Goal: Information Seeking & Learning: Learn about a topic

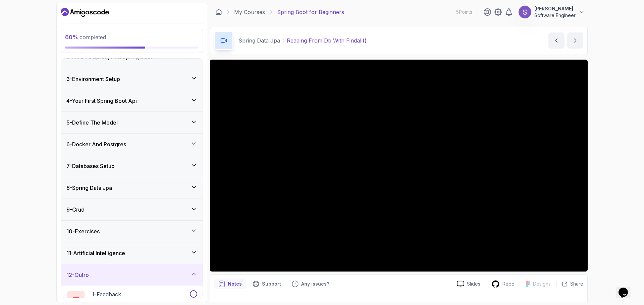
scroll to position [34, 0]
click at [192, 185] on icon at bounding box center [193, 187] width 7 height 7
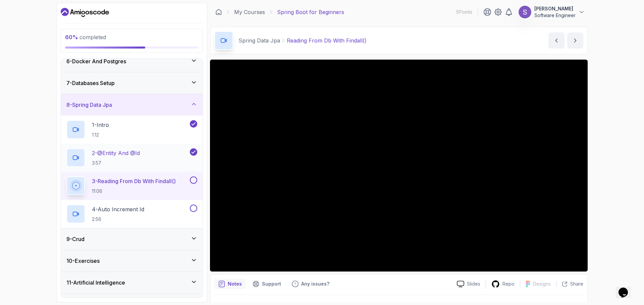
scroll to position [122, 0]
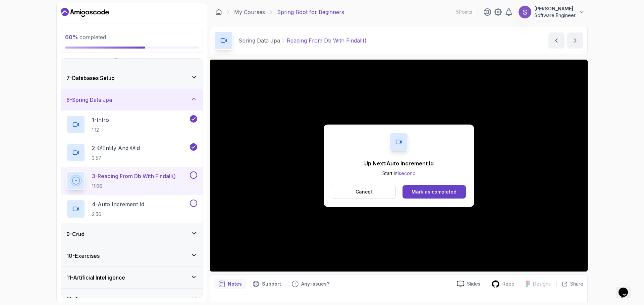
click at [431, 185] on div "Cancel Mark as completed" at bounding box center [399, 192] width 134 height 14
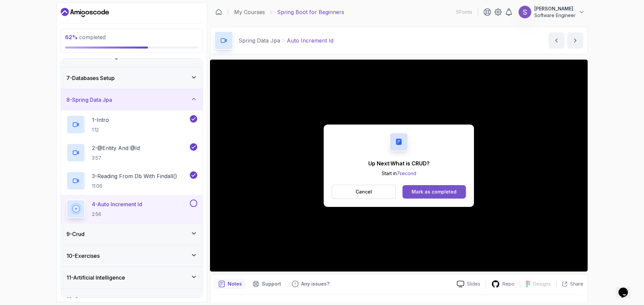
click at [432, 194] on div "Mark as completed" at bounding box center [433, 192] width 45 height 7
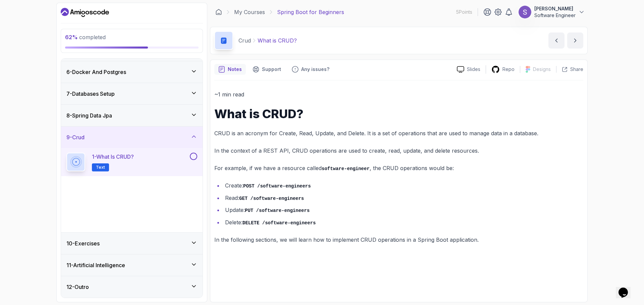
scroll to position [106, 0]
click at [132, 194] on p "6:10" at bounding box center [119, 195] width 55 height 7
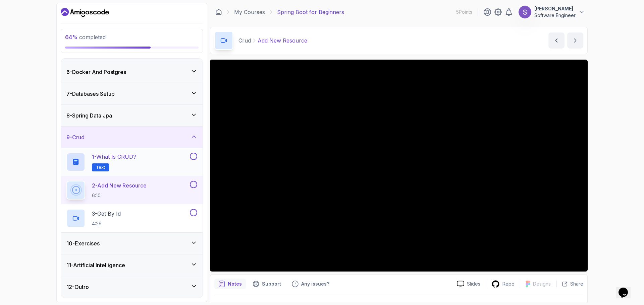
click at [193, 154] on button at bounding box center [193, 156] width 7 height 7
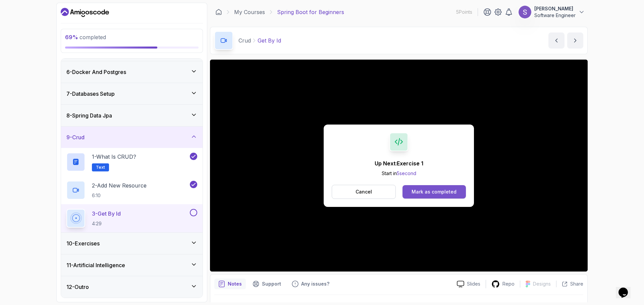
click at [426, 191] on div "Mark as completed" at bounding box center [433, 192] width 45 height 7
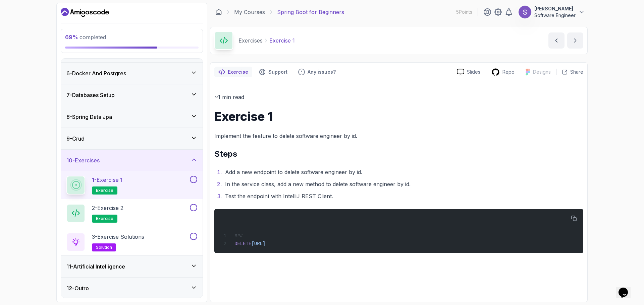
scroll to position [106, 0]
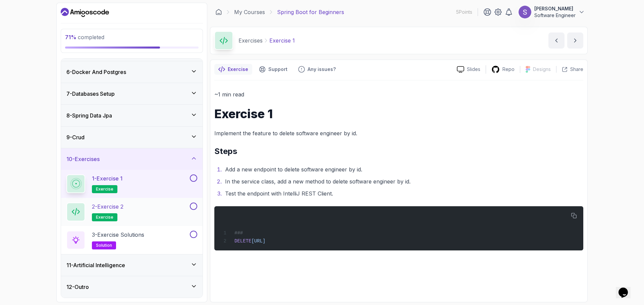
click at [129, 213] on div "2 - Exercise 2 exercise" at bounding box center [127, 212] width 122 height 19
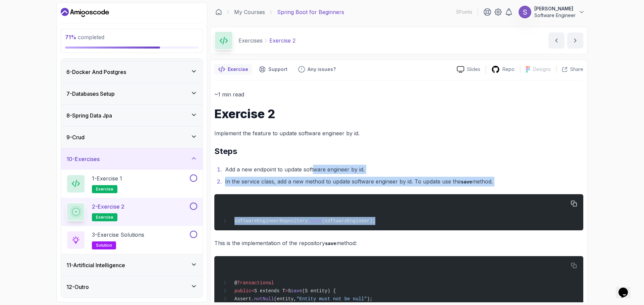
drag, startPoint x: 312, startPoint y: 172, endPoint x: 419, endPoint y: 211, distance: 114.2
click at [419, 211] on div "~1 min read Exercise 2 Implement the feature to update software engineer by id.…" at bounding box center [398, 295] width 369 height 411
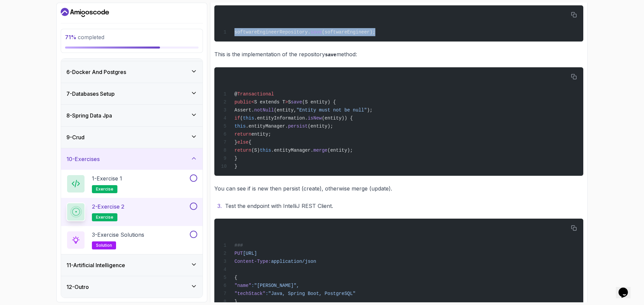
scroll to position [218, 0]
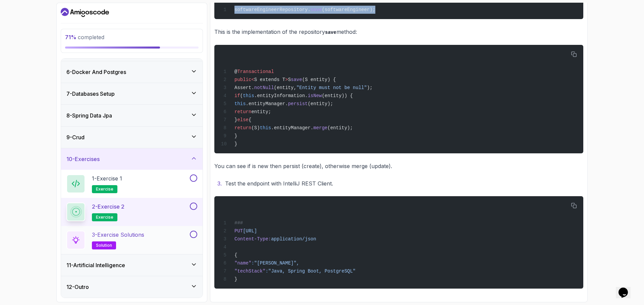
click at [139, 246] on h2 "3 - Exercise Solutions solution" at bounding box center [118, 240] width 52 height 19
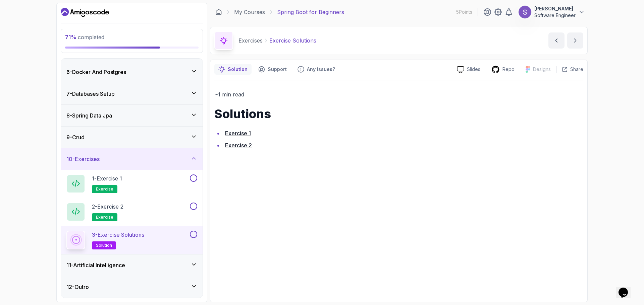
click at [243, 136] on link "Exercise 1" at bounding box center [238, 133] width 26 height 7
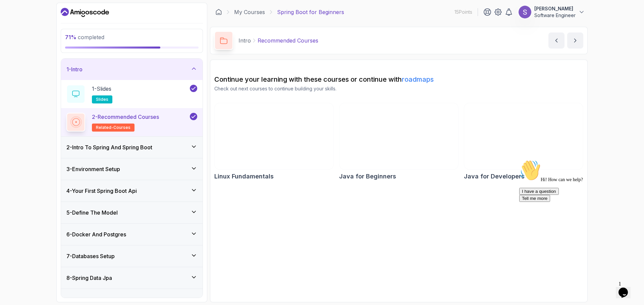
scroll to position [78, 0]
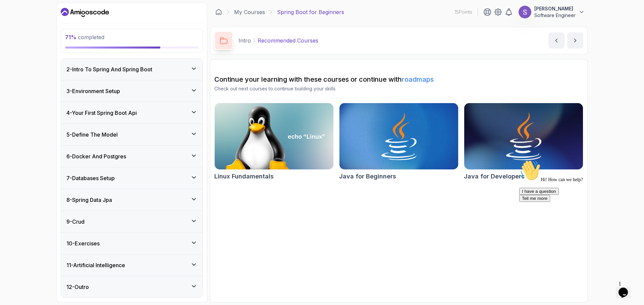
click at [190, 240] on icon at bounding box center [193, 243] width 7 height 7
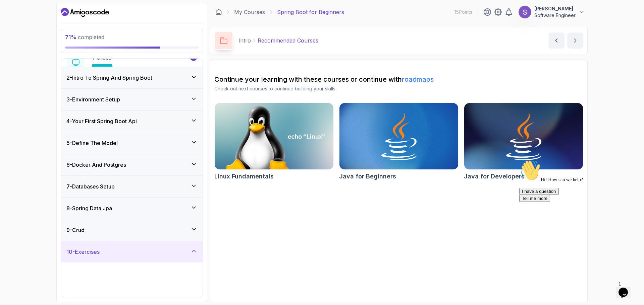
scroll to position [22, 0]
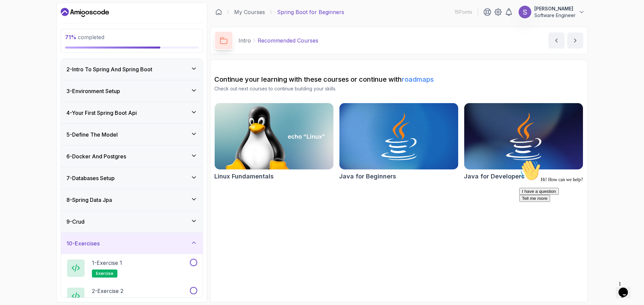
click at [192, 219] on icon at bounding box center [193, 221] width 7 height 7
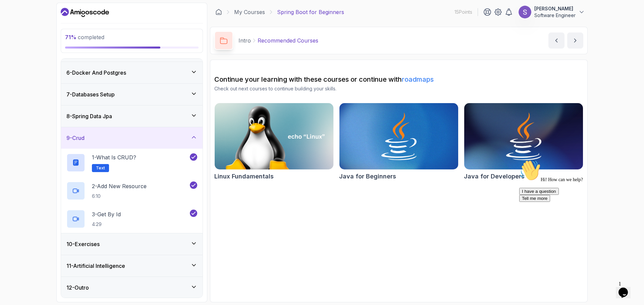
scroll to position [106, 0]
click at [196, 246] on icon at bounding box center [193, 243] width 7 height 7
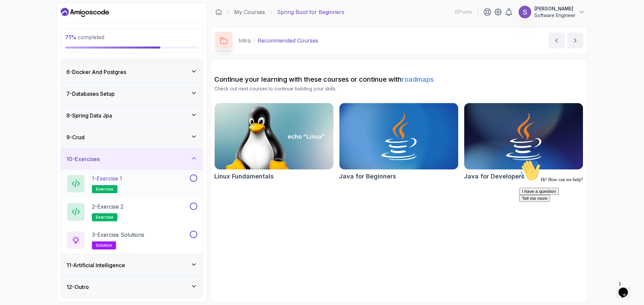
click at [193, 180] on button at bounding box center [193, 178] width 7 height 7
click at [195, 205] on button at bounding box center [193, 206] width 7 height 7
click at [192, 234] on button at bounding box center [193, 234] width 7 height 7
click at [193, 264] on icon at bounding box center [193, 264] width 7 height 7
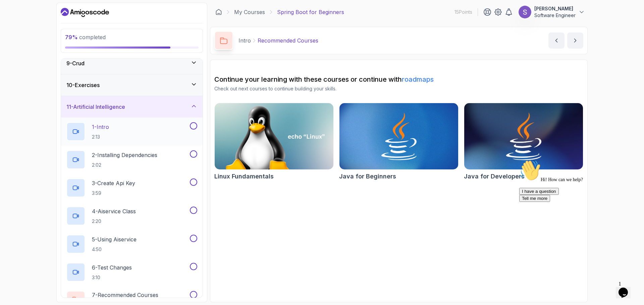
scroll to position [181, 0]
click at [109, 129] on p "1 - Intro" at bounding box center [100, 127] width 17 height 8
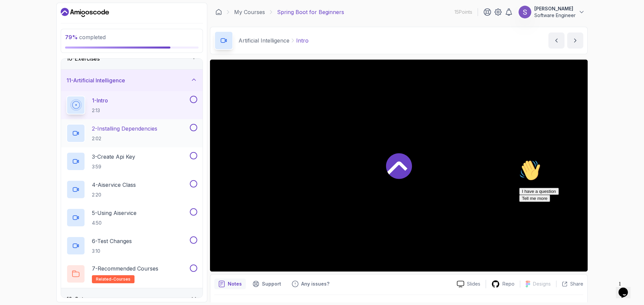
scroll to position [219, 0]
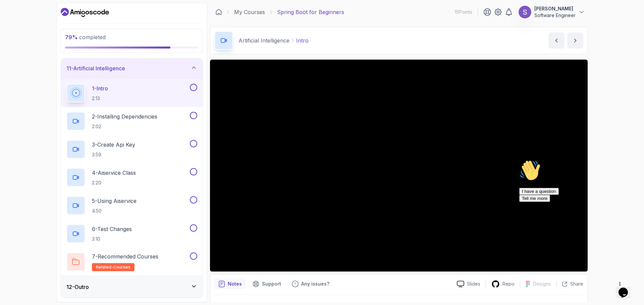
click at [192, 289] on icon at bounding box center [193, 286] width 7 height 7
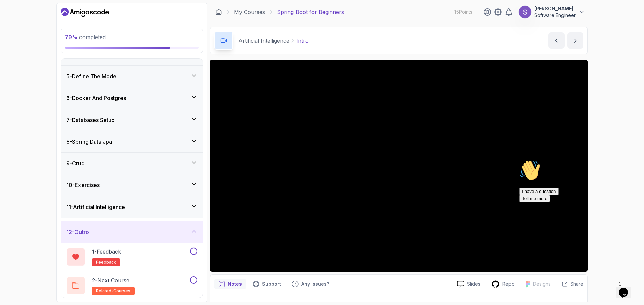
scroll to position [78, 0]
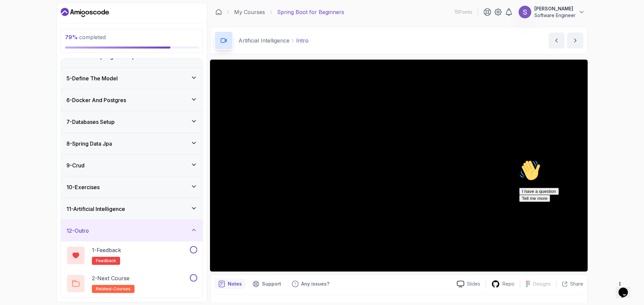
click at [386, 51] on div "Artificial Intelligence Intro Intro by nelson" at bounding box center [398, 40] width 377 height 27
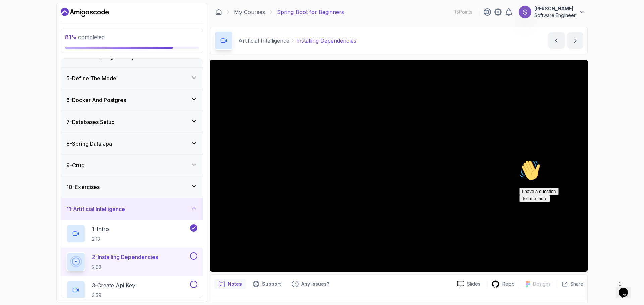
click at [537, 160] on div "Hi! How can we help? I have a question Tell me more" at bounding box center [579, 181] width 121 height 42
click at [520, 178] on div "Hi! How can we help? I have a question Tell me more" at bounding box center [579, 181] width 121 height 42
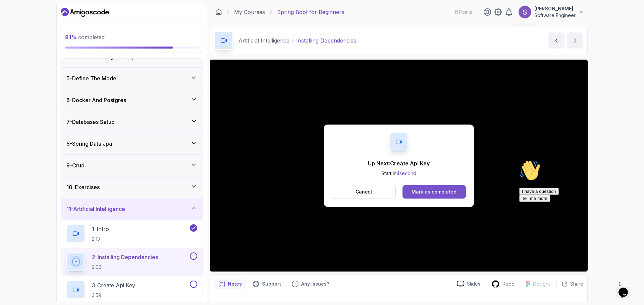
click at [427, 190] on div "Mark as completed" at bounding box center [433, 192] width 45 height 7
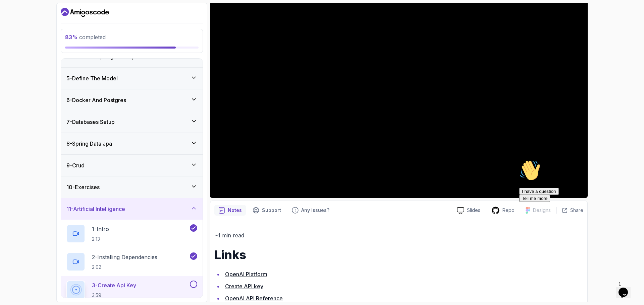
scroll to position [91, 0]
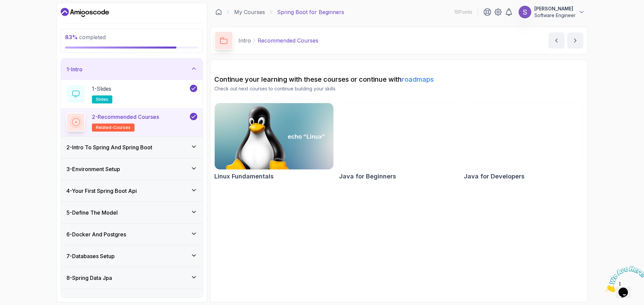
scroll to position [78, 0]
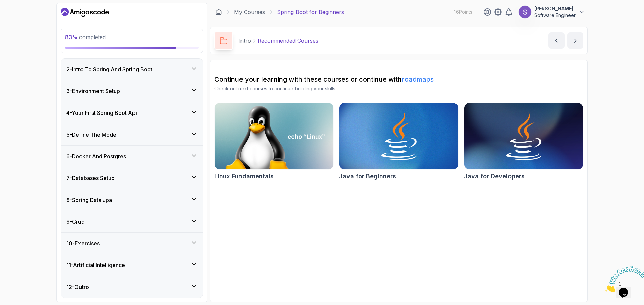
click at [193, 267] on icon at bounding box center [193, 264] width 7 height 7
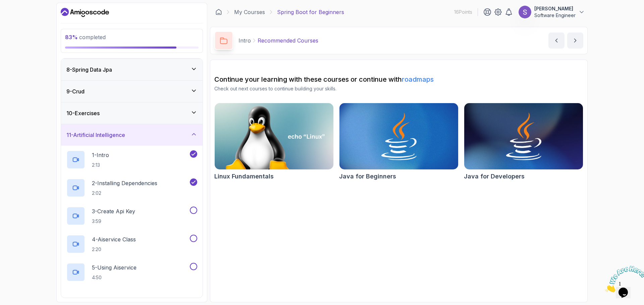
scroll to position [163, 0]
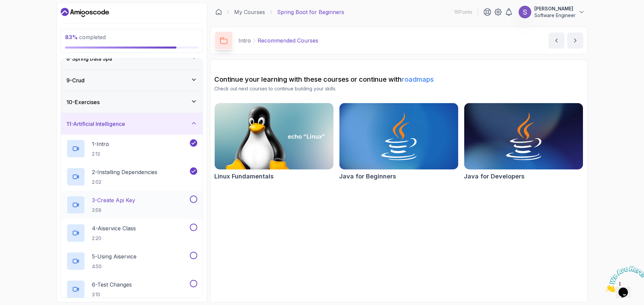
click at [130, 201] on p "3 - Create Api Key" at bounding box center [113, 200] width 43 height 8
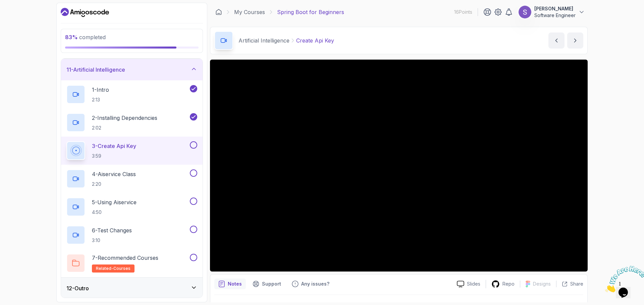
scroll to position [162, 0]
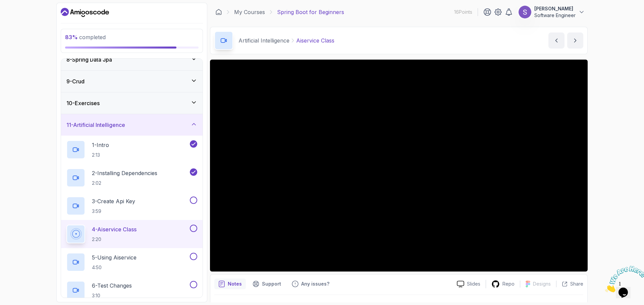
scroll to position [218, 0]
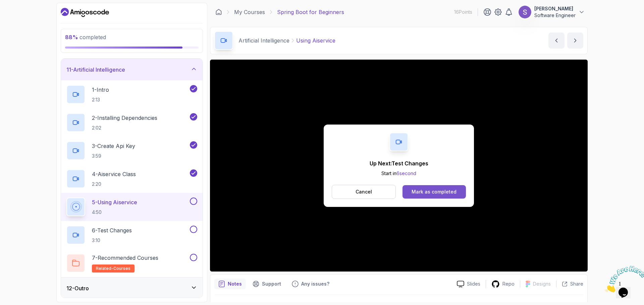
click at [444, 194] on div "Mark as completed" at bounding box center [433, 192] width 45 height 7
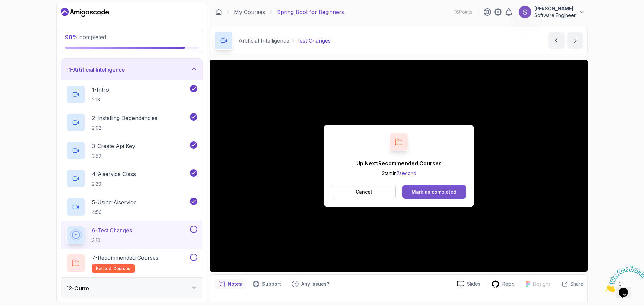
click at [444, 195] on div "Mark as completed" at bounding box center [433, 192] width 45 height 7
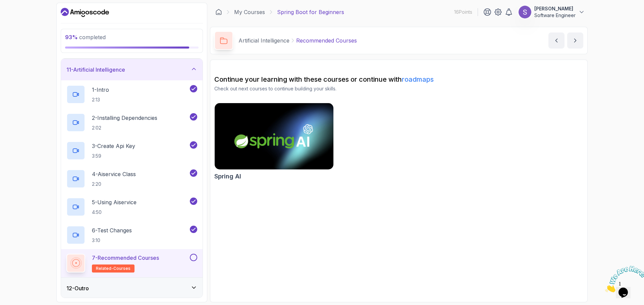
click at [273, 146] on img at bounding box center [274, 137] width 125 height 70
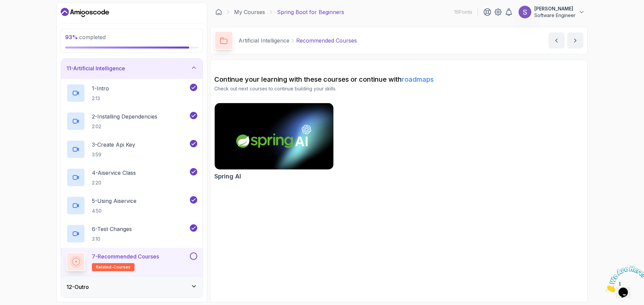
click at [195, 255] on button at bounding box center [193, 256] width 7 height 7
click at [192, 290] on icon at bounding box center [193, 286] width 7 height 7
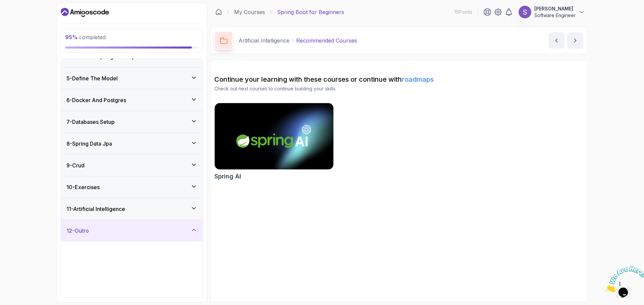
scroll to position [78, 0]
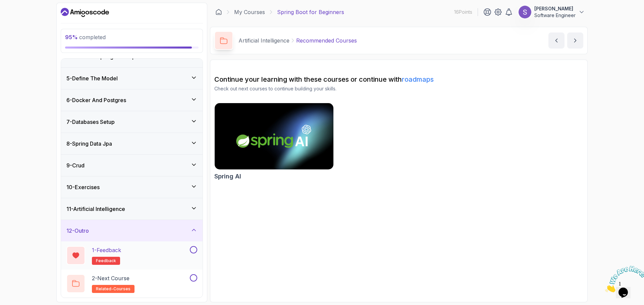
click at [133, 259] on div "1 - Feedback feedback" at bounding box center [127, 255] width 122 height 19
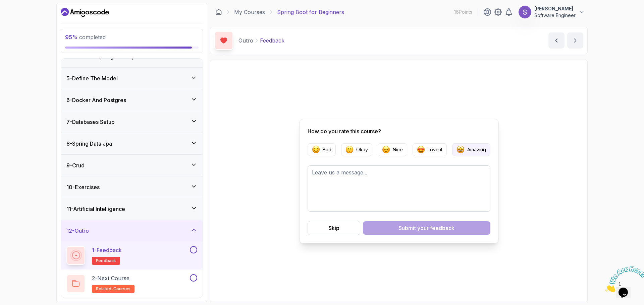
click at [473, 151] on p "Amazing" at bounding box center [476, 149] width 19 height 7
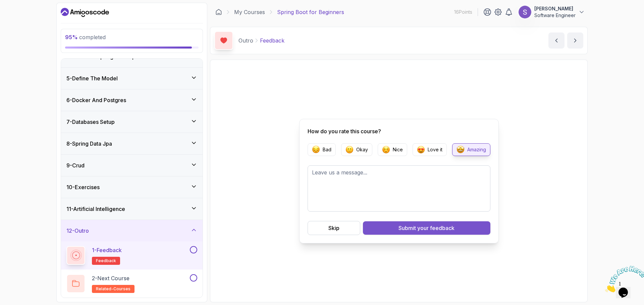
click at [427, 229] on span "your feedback" at bounding box center [435, 228] width 37 height 8
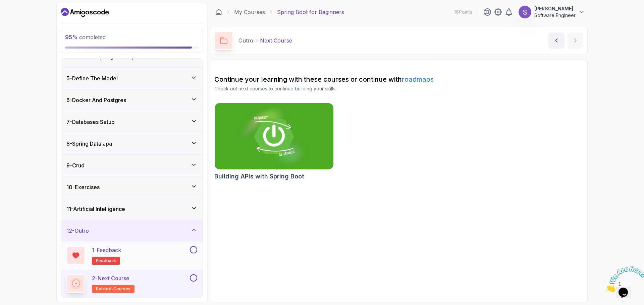
click at [192, 253] on button at bounding box center [193, 249] width 7 height 7
click at [269, 143] on img at bounding box center [274, 137] width 125 height 70
click at [195, 278] on button at bounding box center [193, 278] width 7 height 7
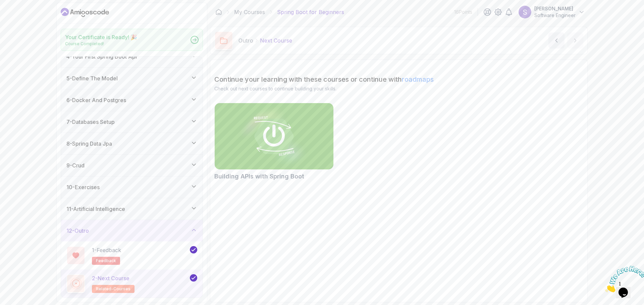
scroll to position [76, 0]
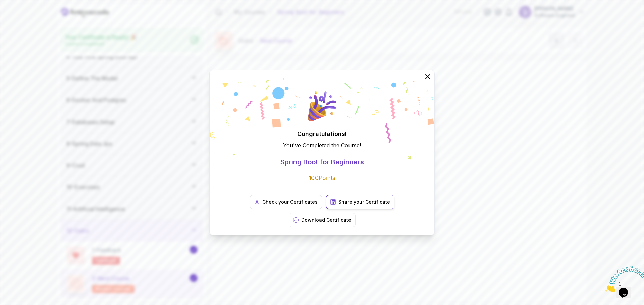
click at [338, 205] on p "Share your Certificate" at bounding box center [364, 202] width 52 height 7
click at [351, 217] on p "Download Certificate" at bounding box center [326, 220] width 50 height 7
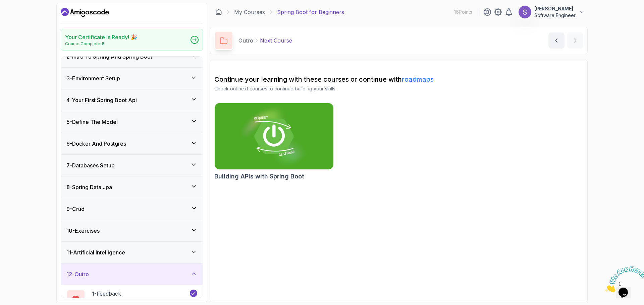
scroll to position [0, 0]
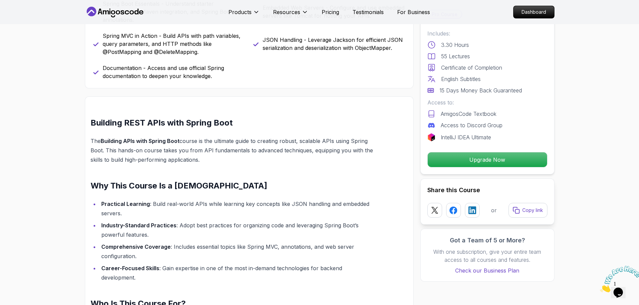
scroll to position [339, 0]
